Goal: Information Seeking & Learning: Understand process/instructions

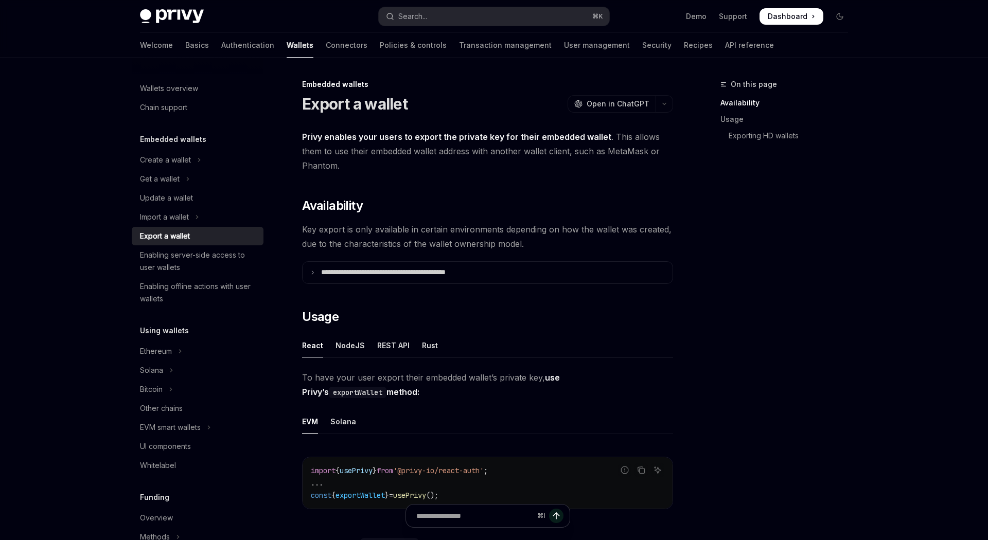
type textarea "*"
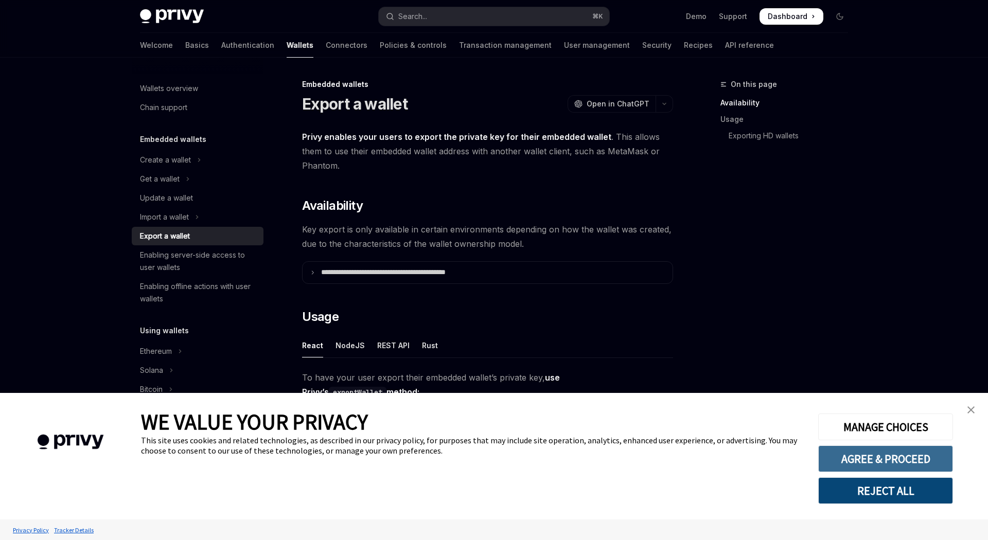
click at [875, 454] on button "AGREE & PROCEED" at bounding box center [885, 459] width 135 height 27
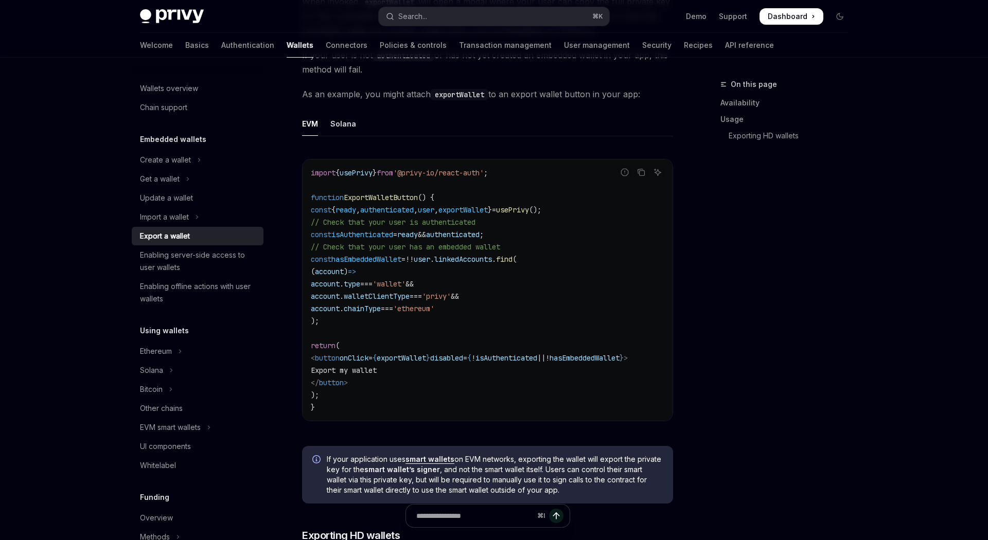
scroll to position [543, 0]
click at [379, 261] on span "hasEmbeddedWallet" at bounding box center [366, 258] width 70 height 9
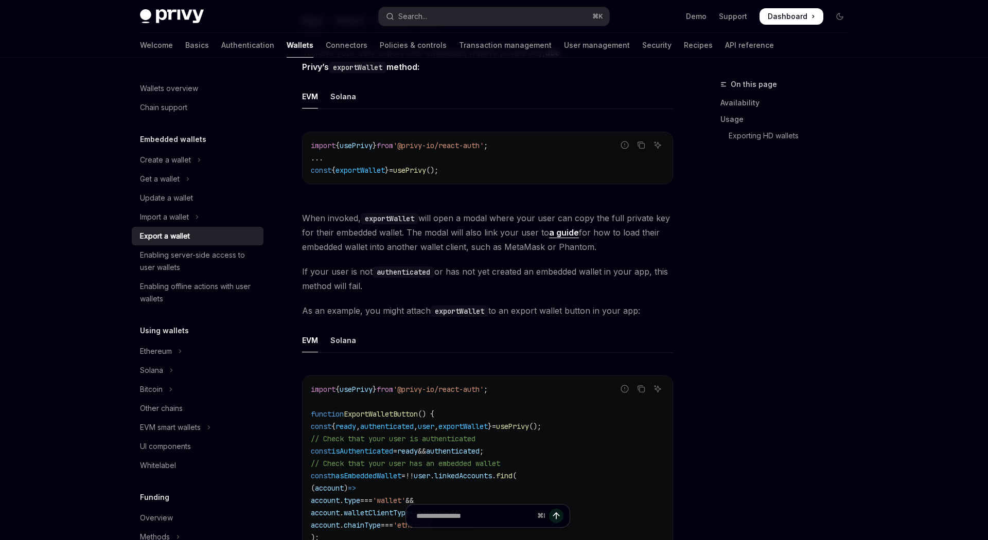
scroll to position [278, 0]
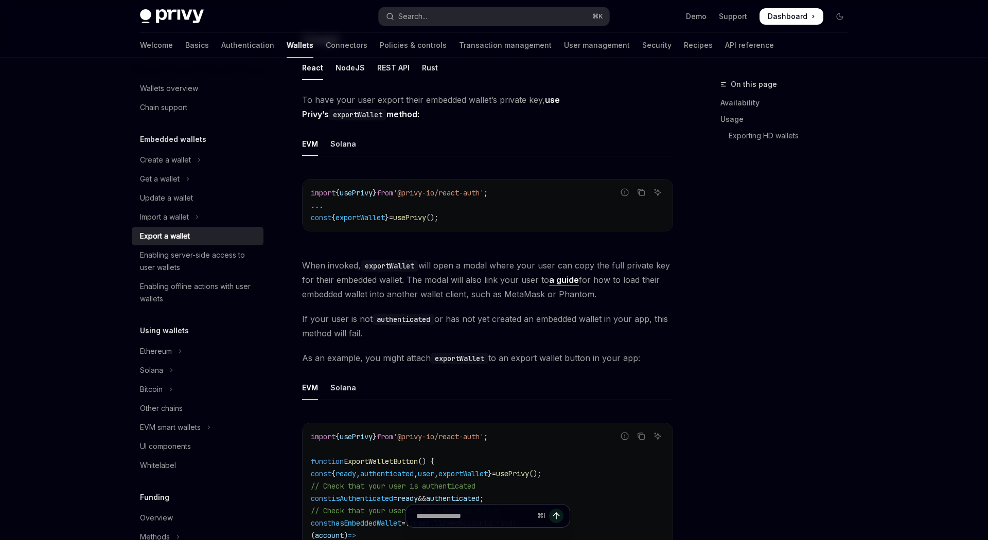
click at [353, 222] on code "import { usePrivy } from '@privy-io/react-auth' ; ... const { exportWallet } = …" at bounding box center [488, 205] width 354 height 37
copy span "exportWallet"
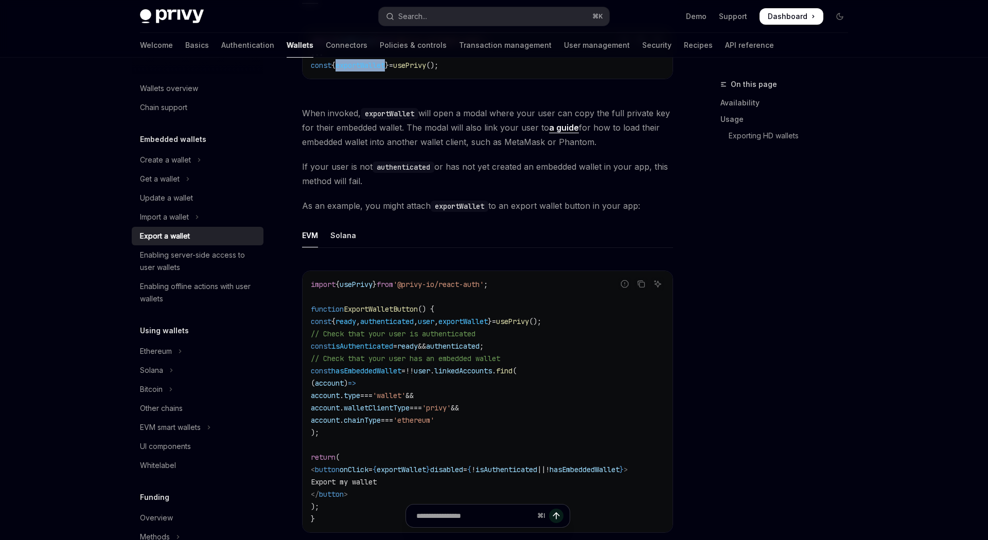
scroll to position [431, 0]
